Goal: Communication & Community: Ask a question

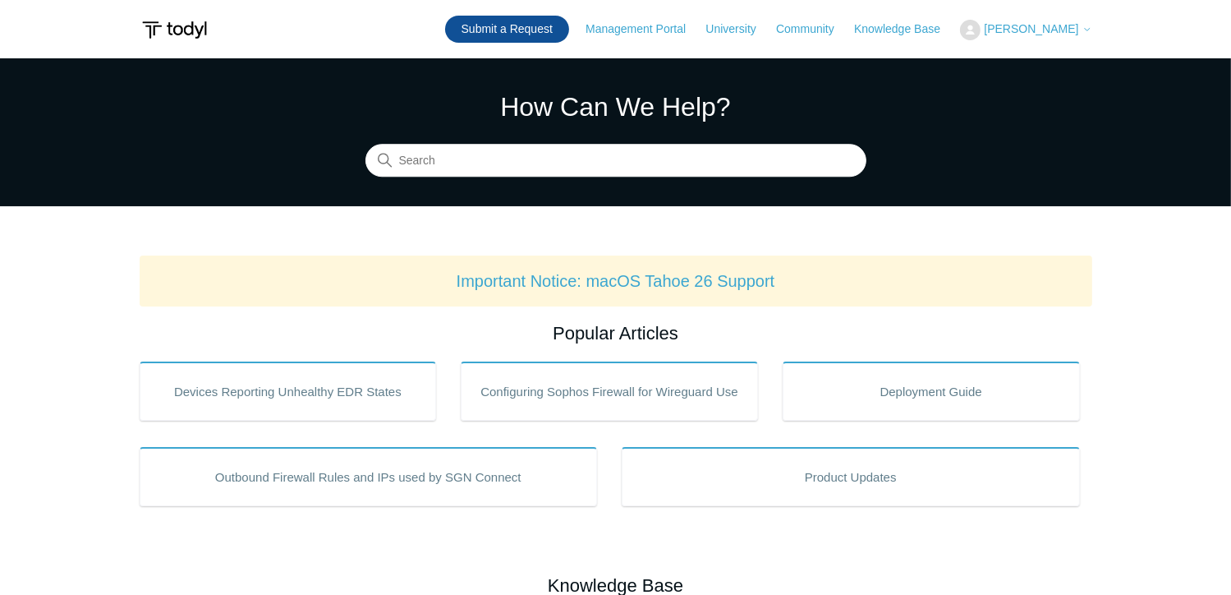
click at [491, 32] on link "Submit a Request" at bounding box center [507, 29] width 124 height 27
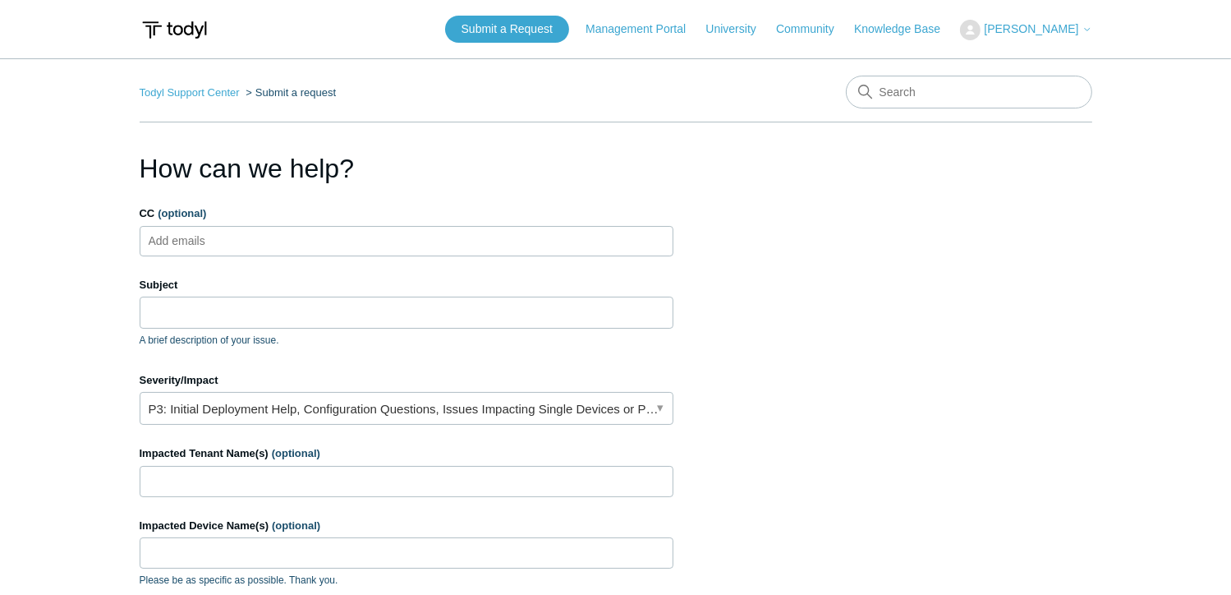
click at [243, 237] on ul "Add emails" at bounding box center [407, 241] width 534 height 30
click at [439, 242] on ul "Add emails" at bounding box center [407, 241] width 534 height 30
click at [441, 242] on ul "Add emails" at bounding box center [407, 241] width 534 height 30
type input "support@symmetricgroup.com"
click at [439, 304] on input "Subject" at bounding box center [407, 312] width 534 height 31
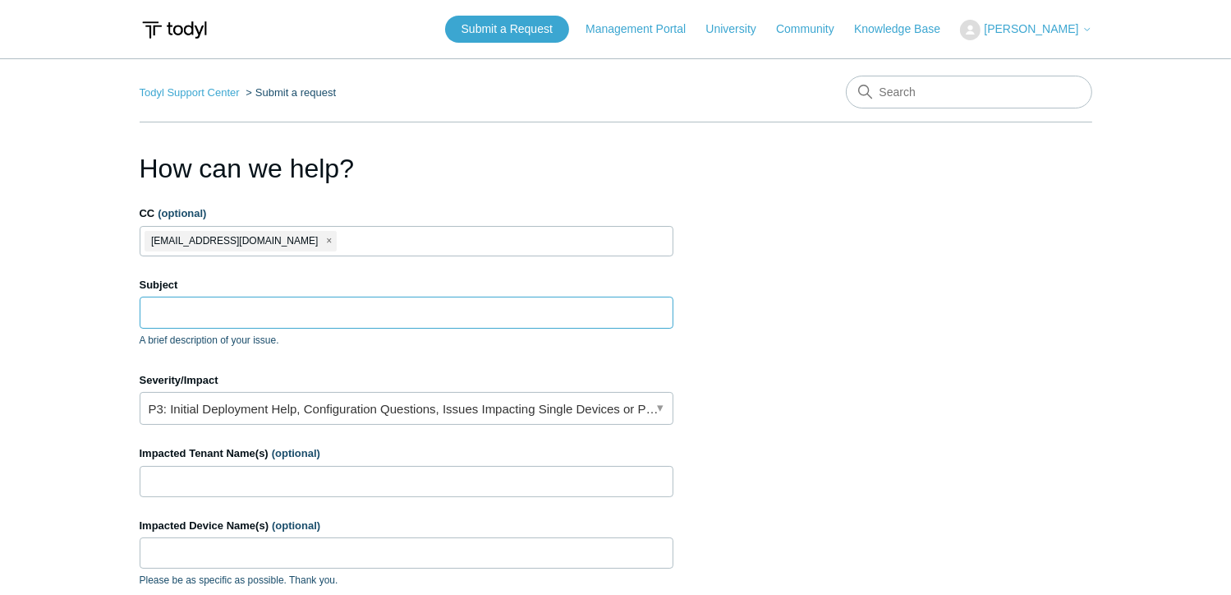
click at [446, 303] on input "Subject" at bounding box center [407, 312] width 534 height 31
click at [451, 315] on input "Subject" at bounding box center [407, 312] width 534 height 31
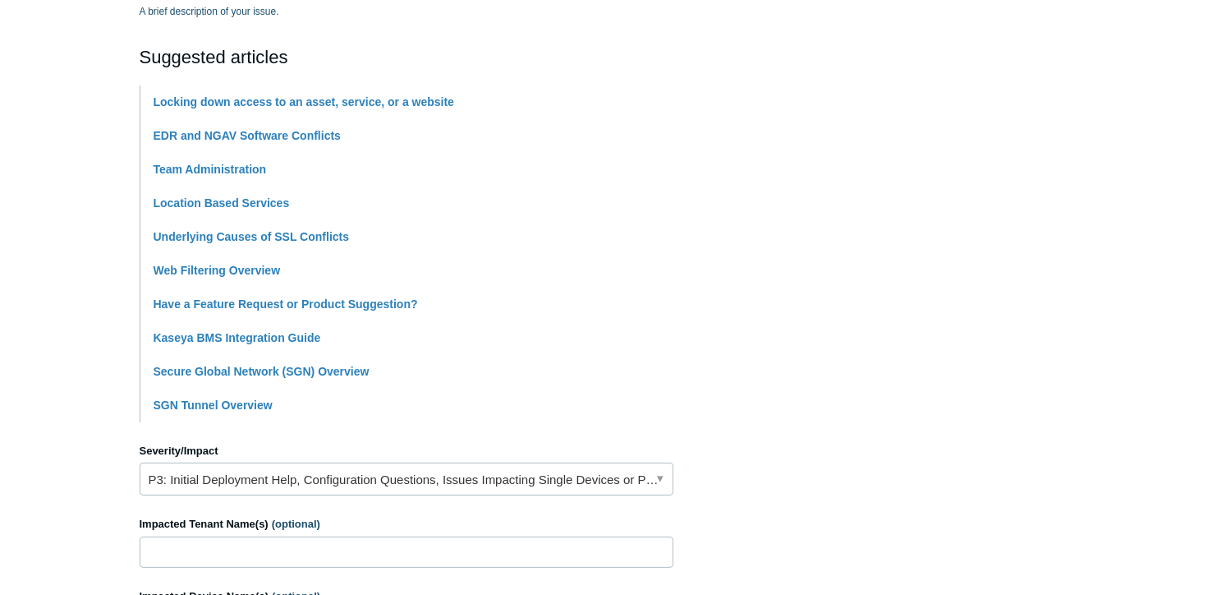
scroll to position [493, 0]
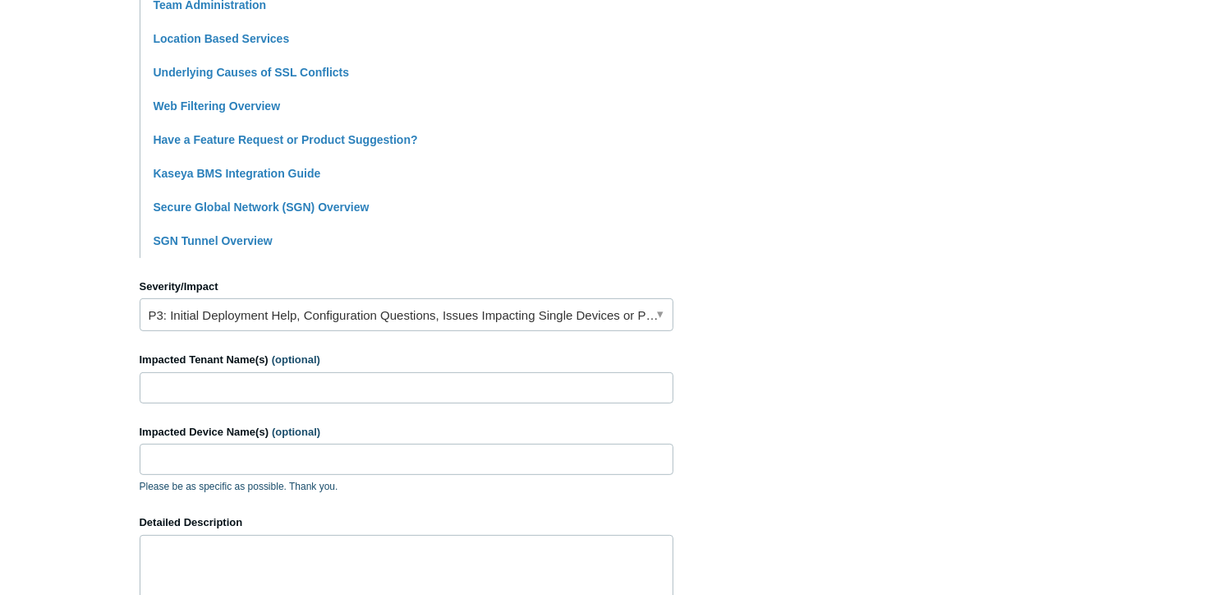
type input "Not able to access any websites if [PERSON_NAME] is ON"
click at [585, 322] on link "P3: Initial Deployment Help, Configuration Questions, Issues Impacting Single D…" at bounding box center [407, 314] width 534 height 33
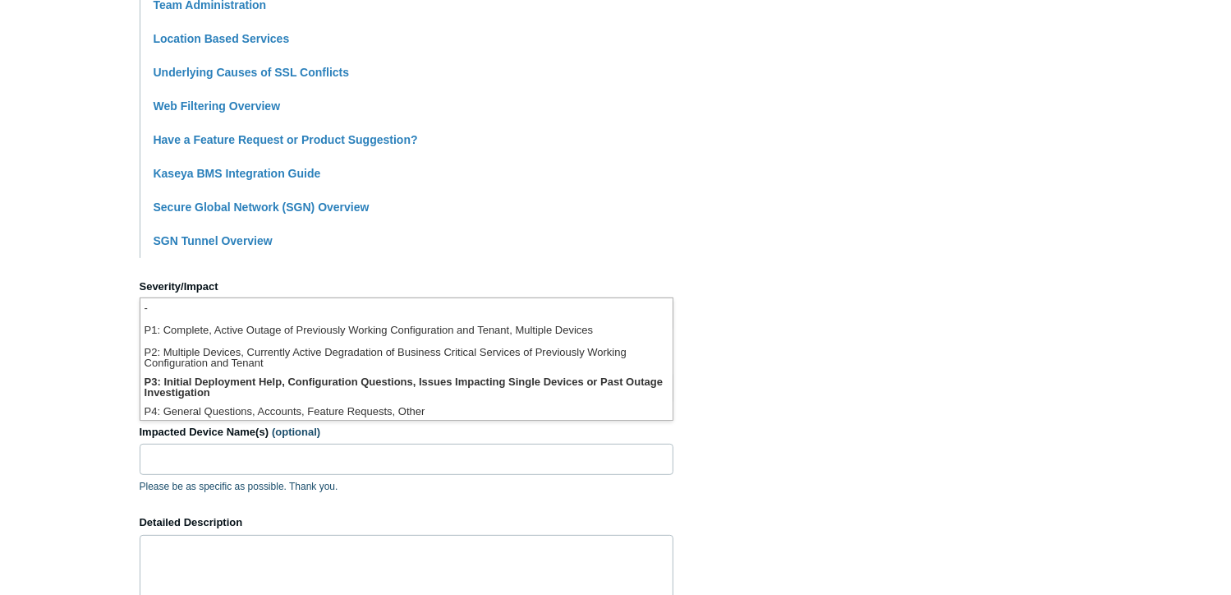
click at [802, 340] on section "How can we help? CC (optional) support@symmetricgroup.com Subject Not able to a…" at bounding box center [616, 234] width 953 height 1156
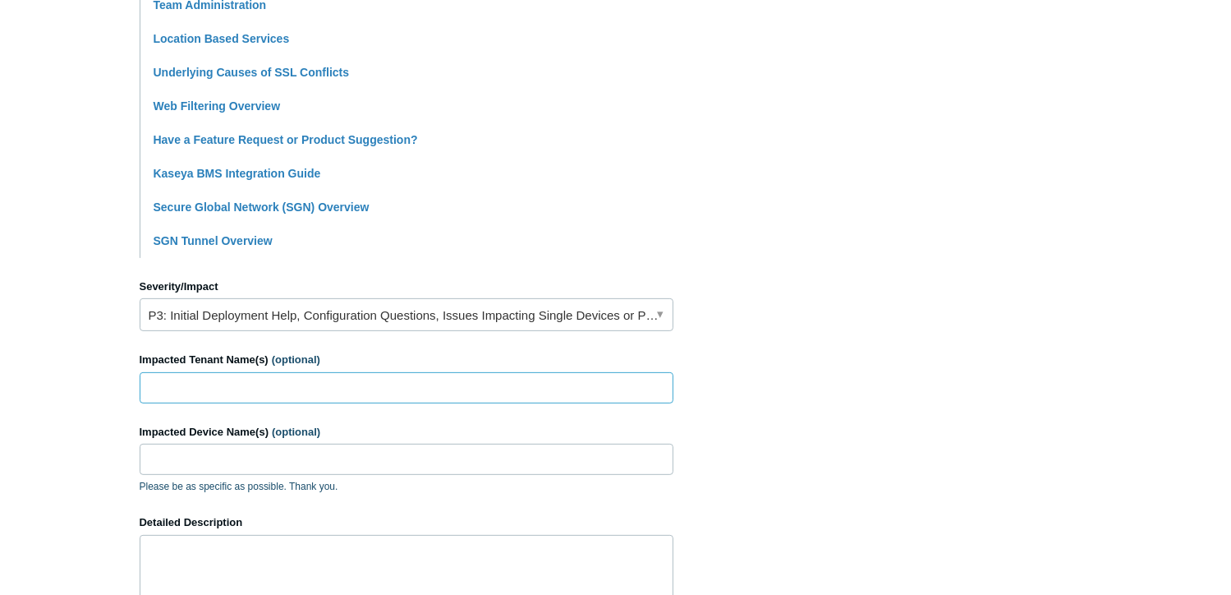
click at [397, 385] on input "Impacted Tenant Name(s) (optional)" at bounding box center [407, 387] width 534 height 31
type input "Physician's Independent Mgmt Services"
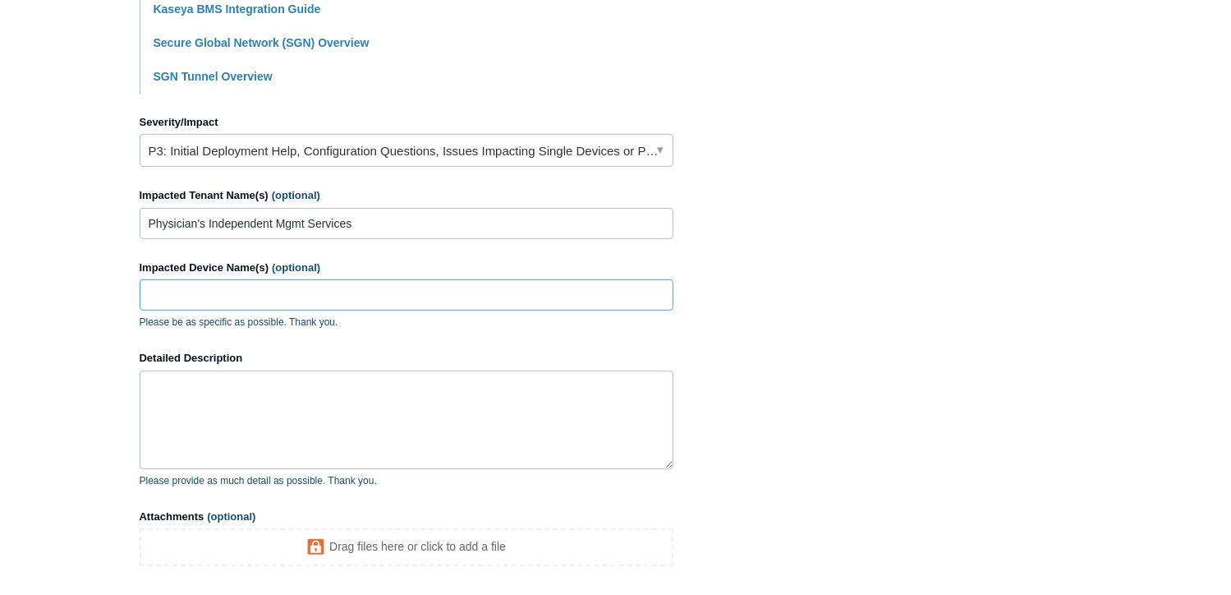
click at [309, 297] on input "Impacted Device Name(s) (optional)" at bounding box center [407, 294] width 534 height 31
type input "PIMS-LT2504"
click at [287, 401] on textarea "Detailed Description" at bounding box center [407, 419] width 534 height 99
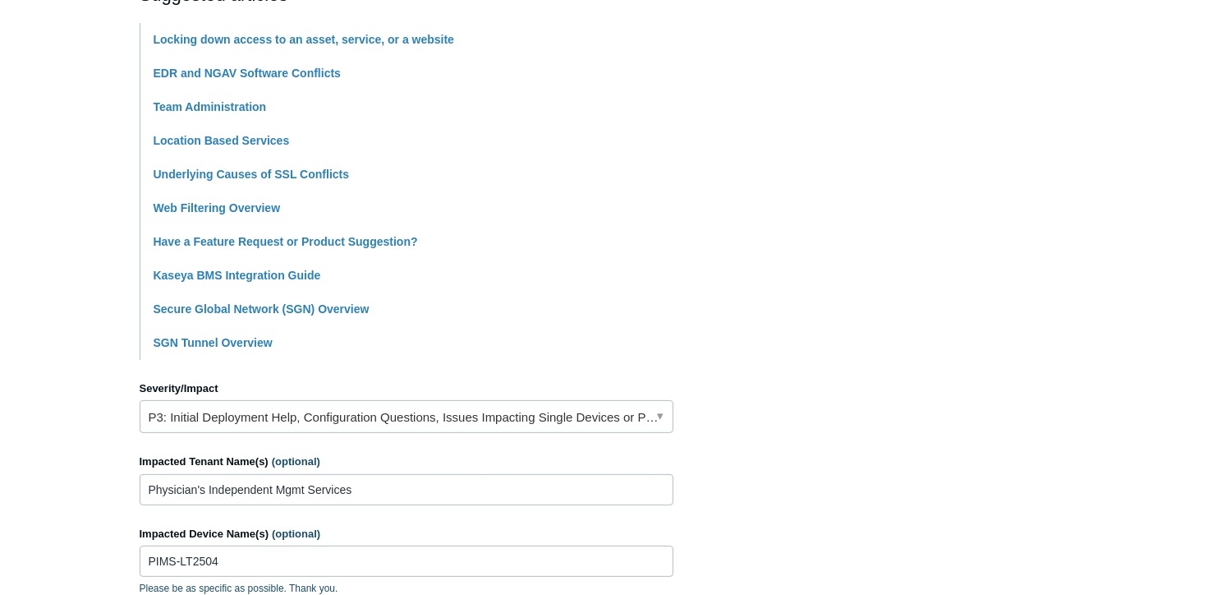
scroll to position [145, 0]
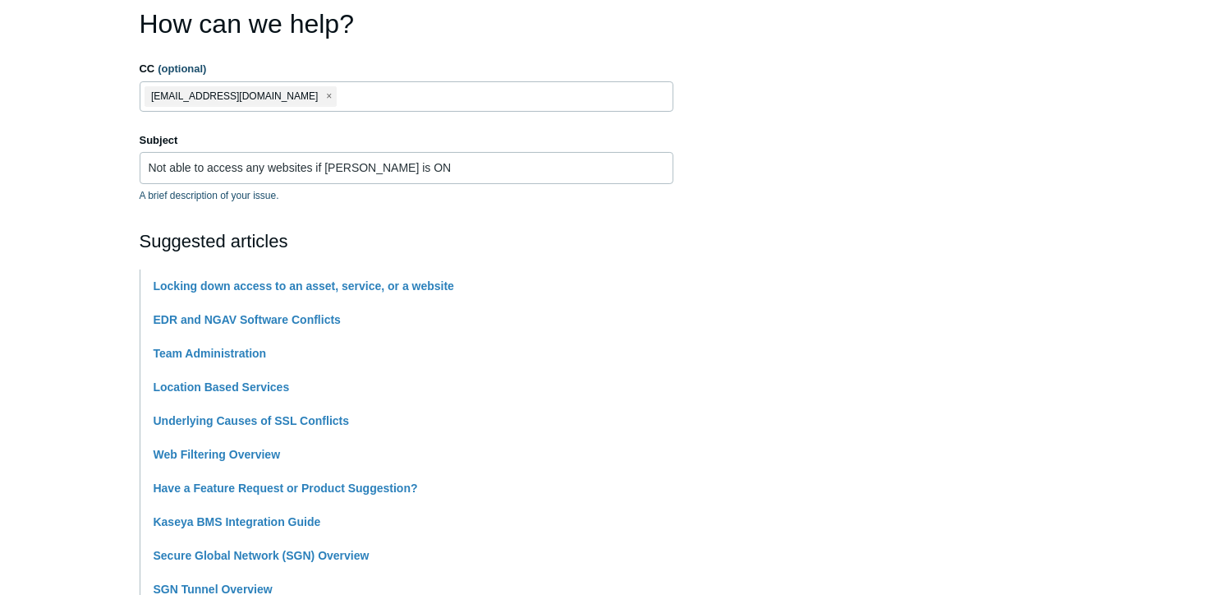
type textarea "When [PERSON_NAME] is on user cannot access any website ([DOMAIN_NAME], [DOMAIN…"
click at [326, 94] on span "close" at bounding box center [329, 96] width 6 height 19
click at [306, 96] on ul "Add emails" at bounding box center [407, 96] width 534 height 30
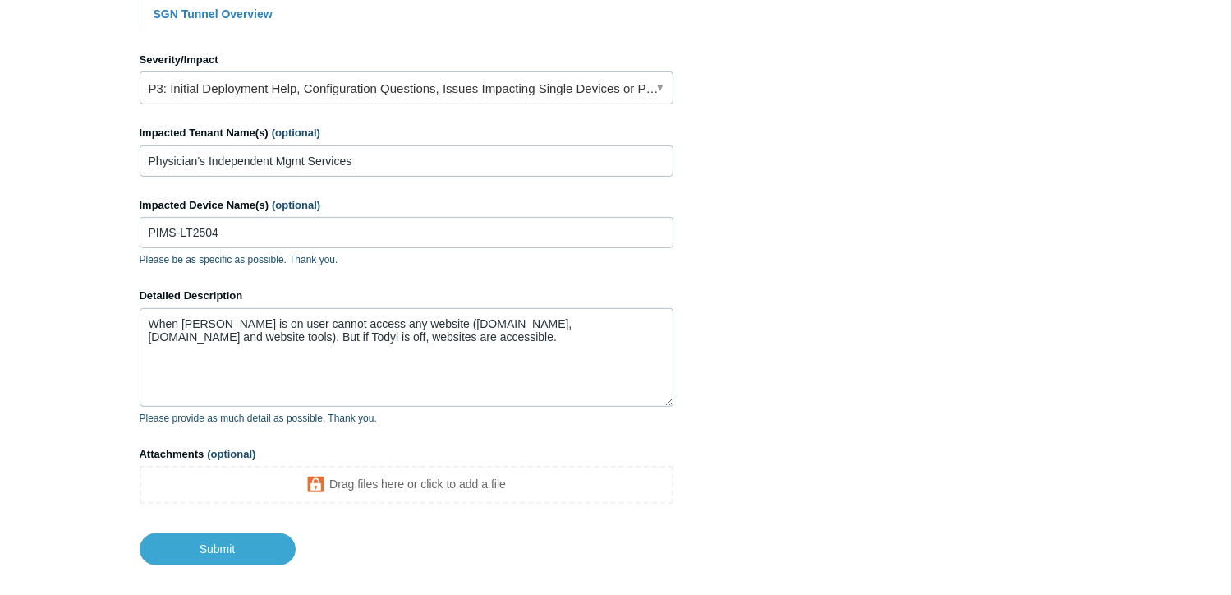
scroll to position [802, 0]
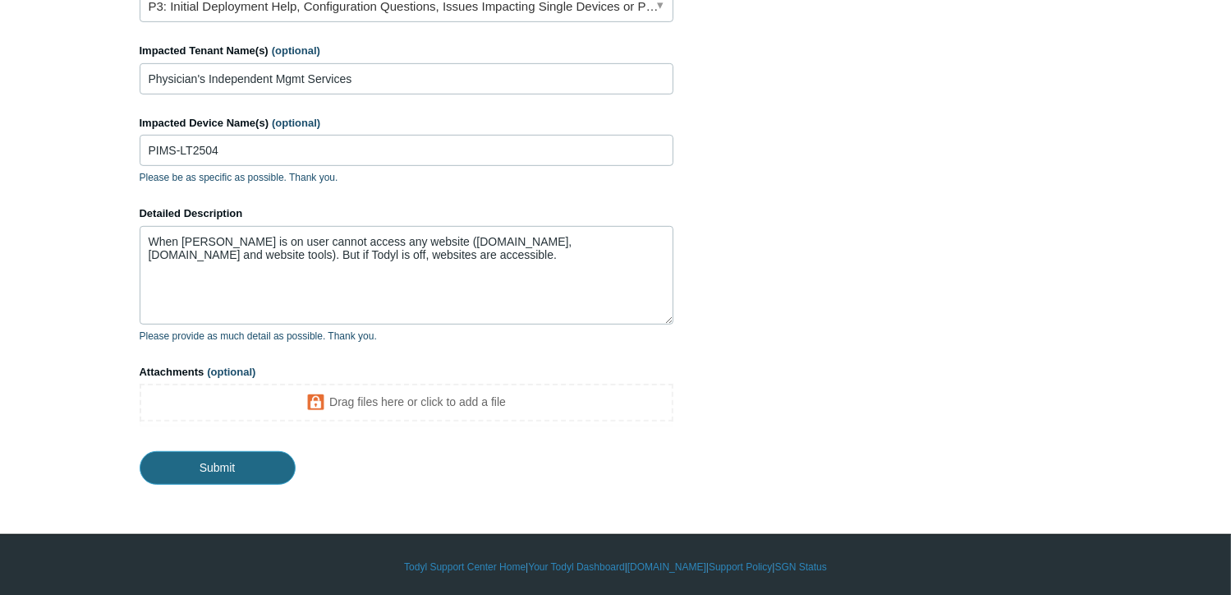
click at [251, 456] on input "Submit" at bounding box center [218, 467] width 156 height 33
